Goal: Task Accomplishment & Management: Manage account settings

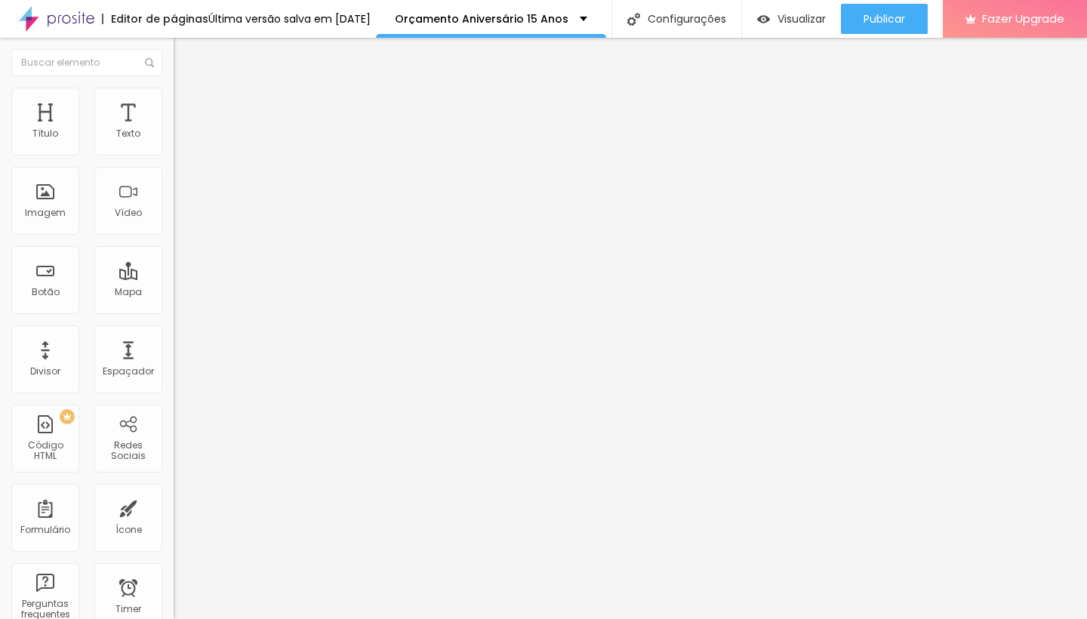
click at [327, 21] on div "Última versão salva em [DATE]" at bounding box center [289, 19] width 162 height 11
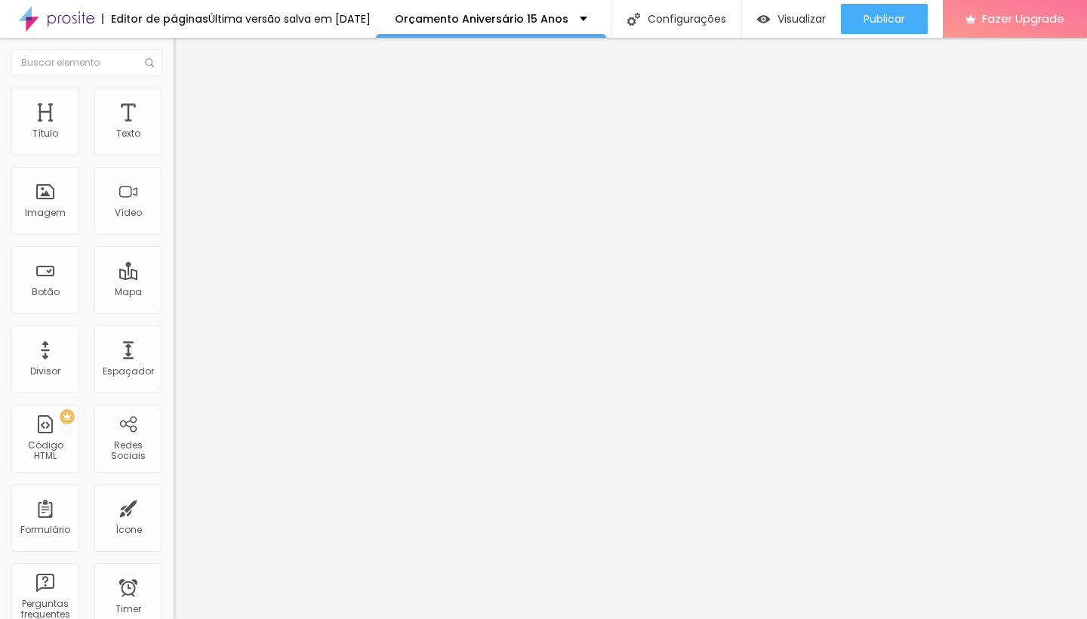
click at [236, 18] on div "Última versão salva em 23/07/2024" at bounding box center [289, 18] width 162 height 21
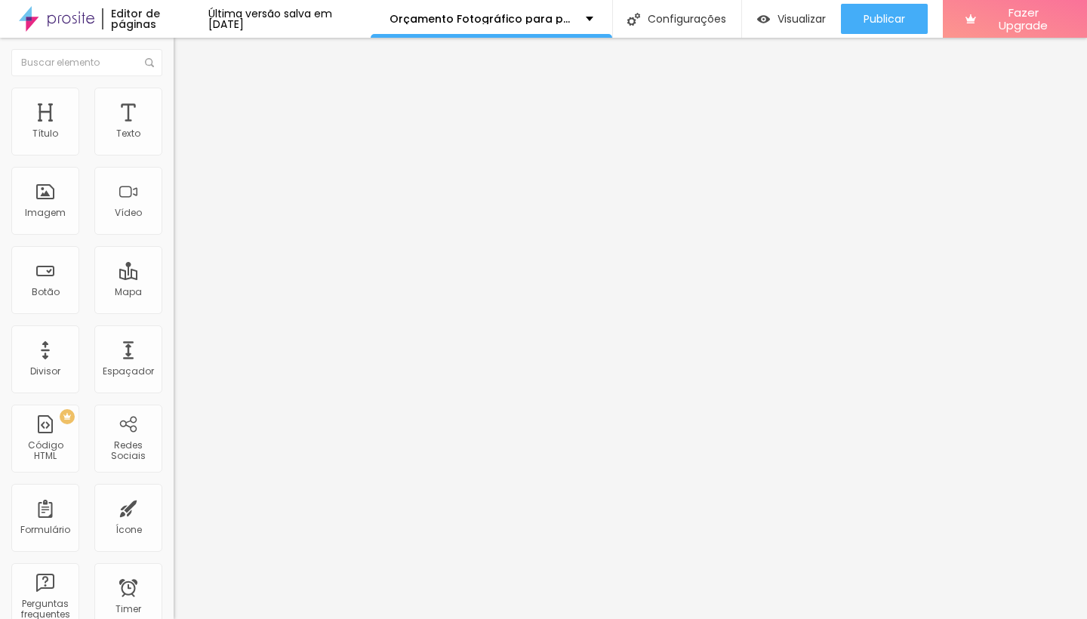
scroll to position [232, 0]
click at [324, 20] on div "Última versão salva em 17/04/2025" at bounding box center [289, 18] width 162 height 21
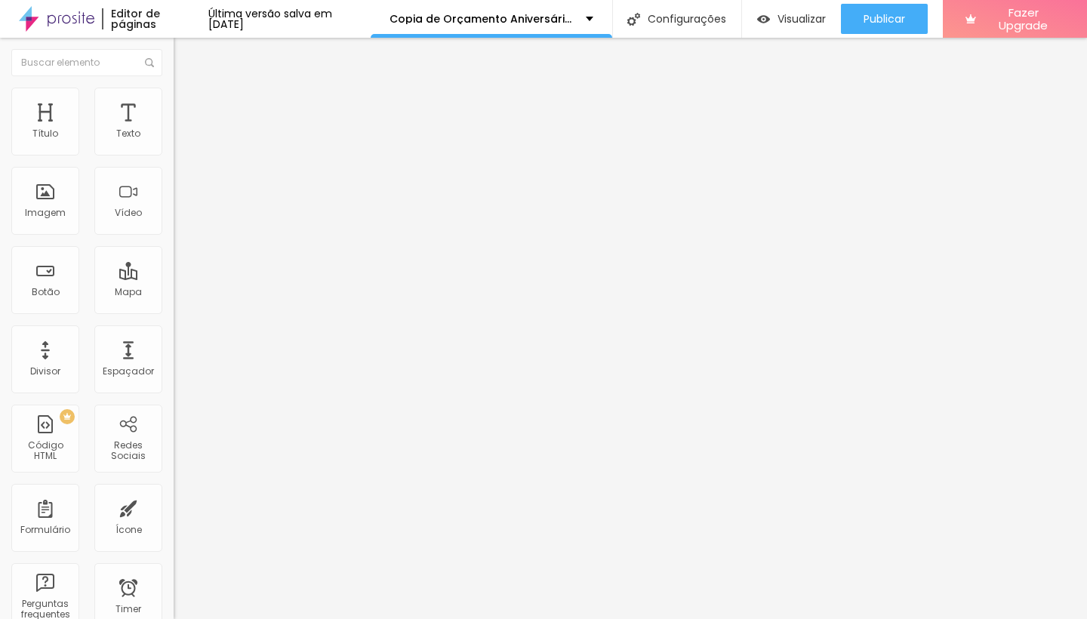
click at [288, 17] on div "Última versão salva em 02/05/2025" at bounding box center [289, 18] width 162 height 21
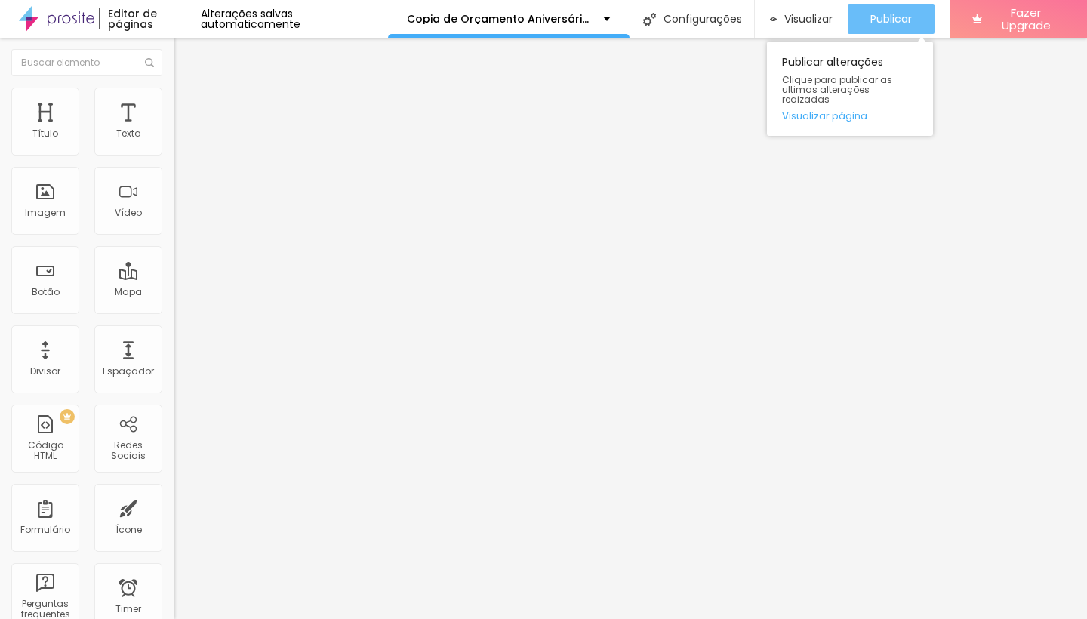
click at [916, 20] on button "Publicar" at bounding box center [891, 19] width 87 height 30
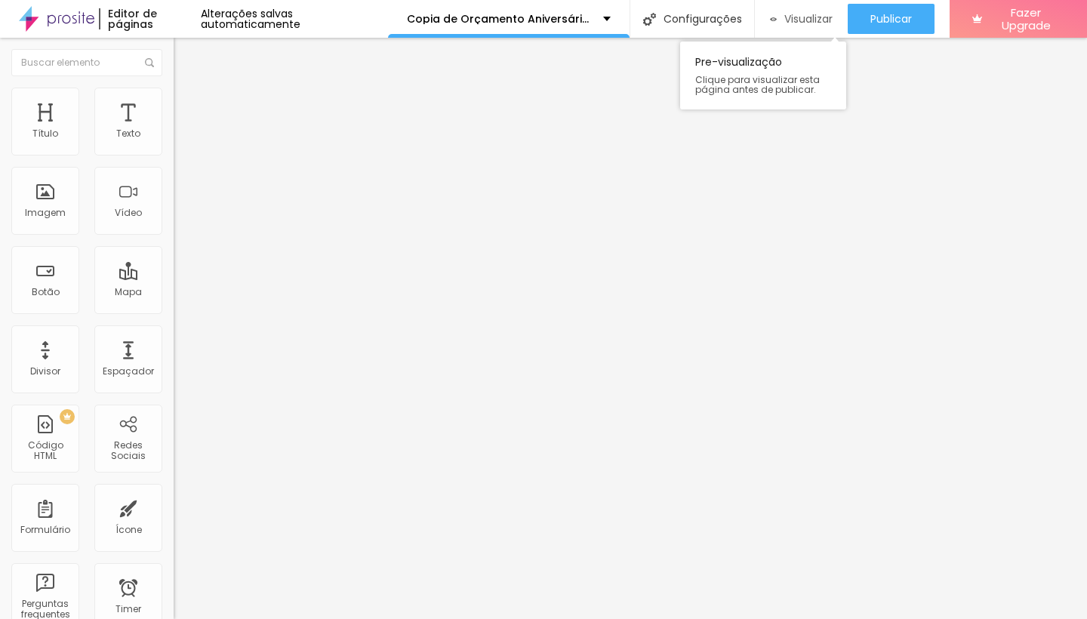
click at [796, 23] on span "Visualizar" at bounding box center [808, 19] width 48 height 12
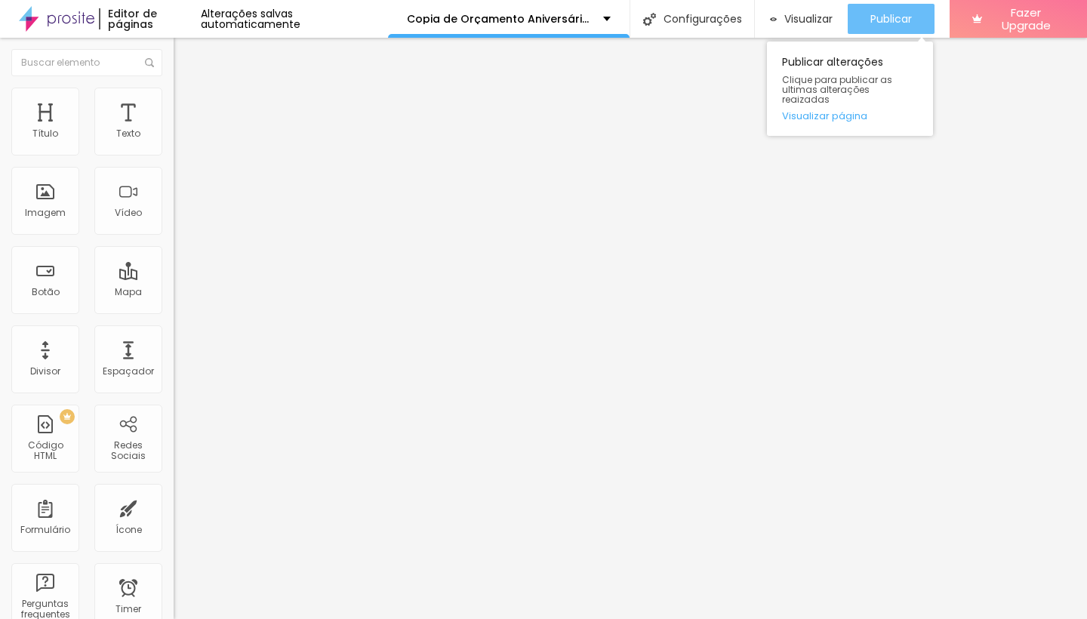
click at [880, 8] on div "Publicar" at bounding box center [891, 19] width 42 height 30
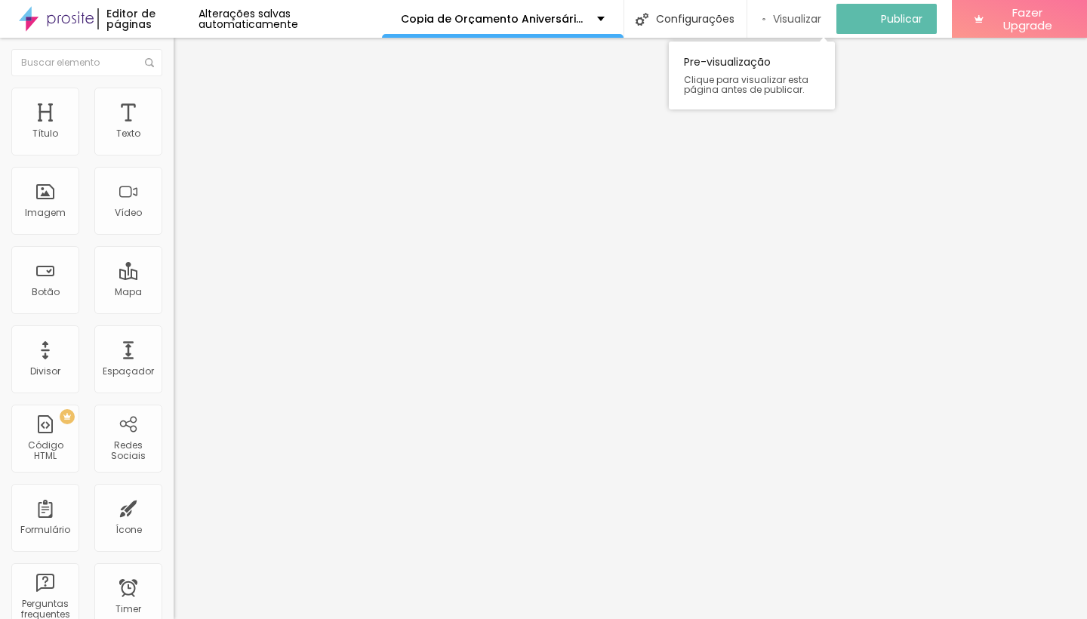
click at [805, 13] on span "Visualizar" at bounding box center [797, 19] width 48 height 12
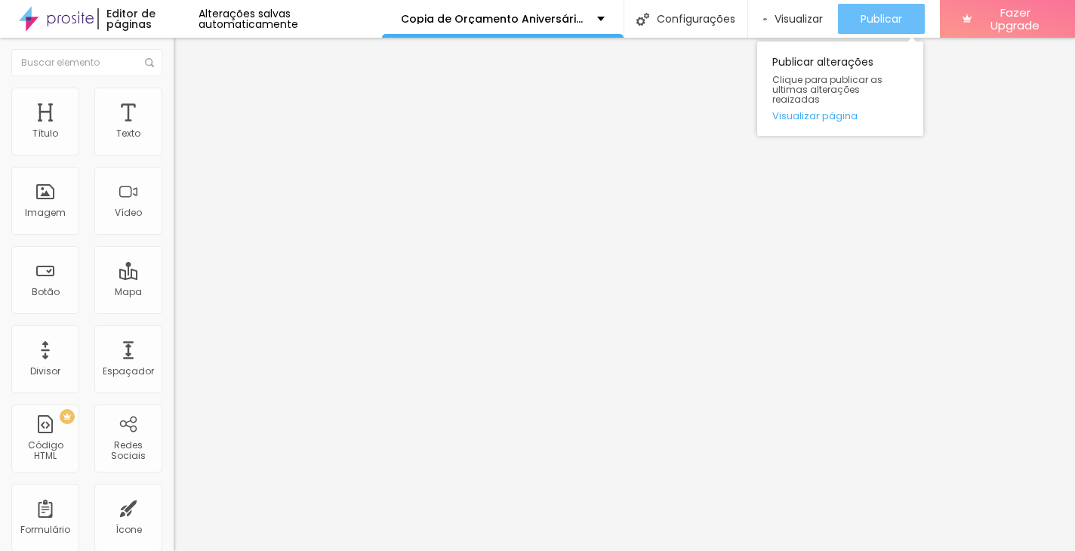
click at [845, 26] on button "Publicar" at bounding box center [881, 19] width 87 height 30
